Goal: Task Accomplishment & Management: Use online tool/utility

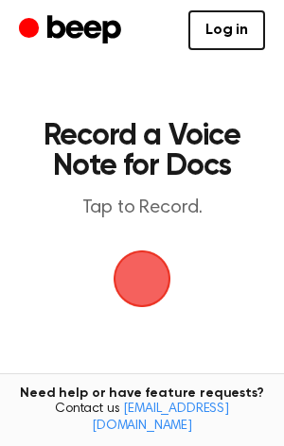
click at [144, 257] on span "button" at bounding box center [141, 278] width 53 height 53
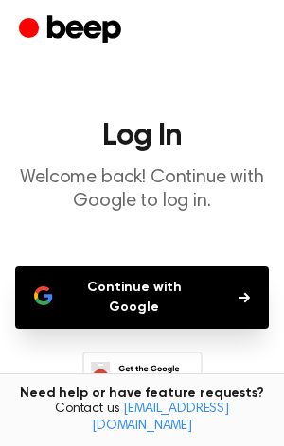
click at [130, 293] on button "Continue with Google" at bounding box center [141, 298] width 253 height 62
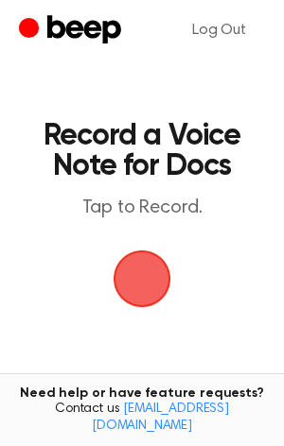
click at [130, 252] on span "button" at bounding box center [141, 278] width 53 height 53
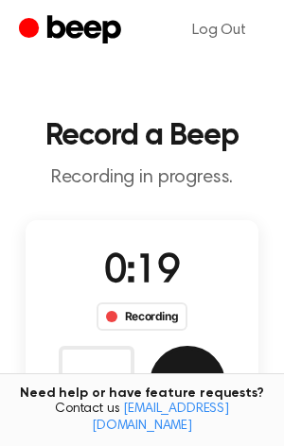
click at [181, 358] on button "Save" at bounding box center [187, 384] width 76 height 76
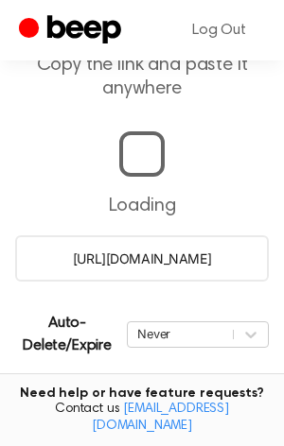
scroll to position [179, 0]
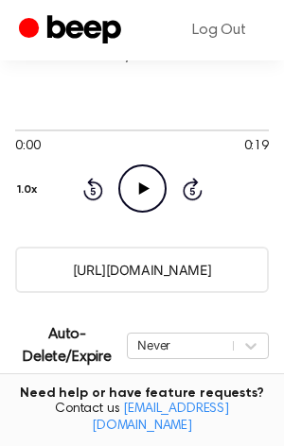
click at [156, 195] on icon "Play Audio" at bounding box center [142, 189] width 48 height 48
